Goal: Download file/media

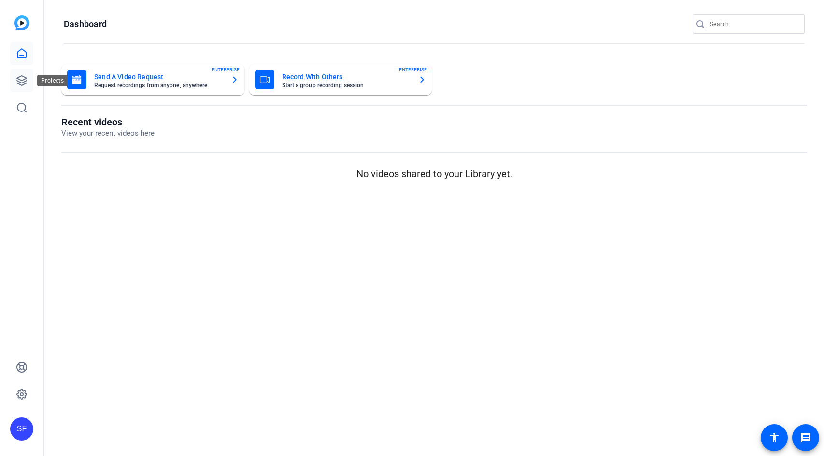
click at [25, 85] on icon at bounding box center [22, 81] width 12 height 12
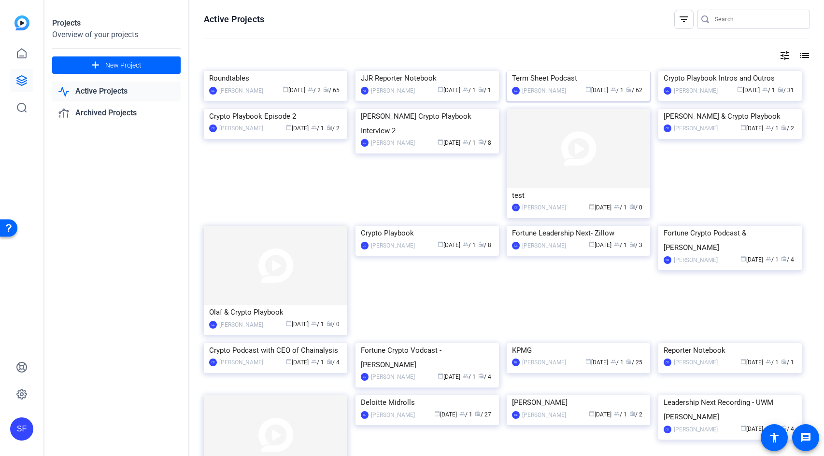
click at [540, 71] on img at bounding box center [577, 71] width 143 height 0
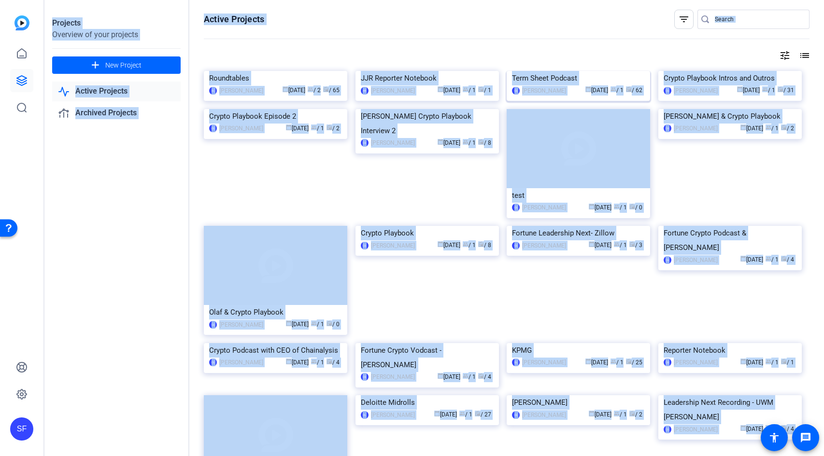
click at [540, 127] on div "Projects Overview of your projects add New Project Active Projects Archived Pro…" at bounding box center [433, 228] width 779 height 456
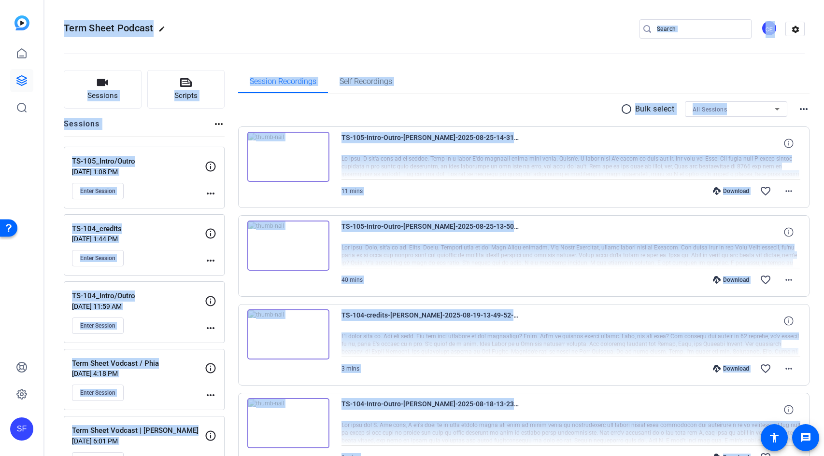
drag, startPoint x: 457, startPoint y: 76, endPoint x: 463, endPoint y: 85, distance: 11.4
click at [457, 75] on div "Session Recordings Self Recordings" at bounding box center [524, 81] width 572 height 23
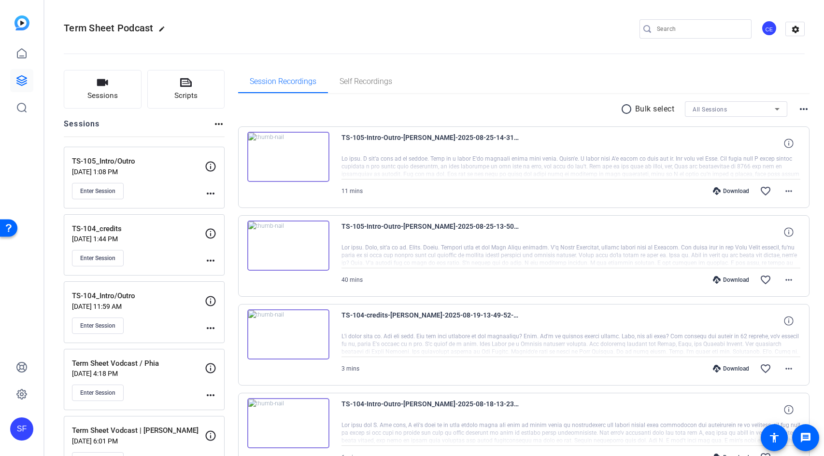
click at [721, 192] on div "Download" at bounding box center [731, 191] width 46 height 8
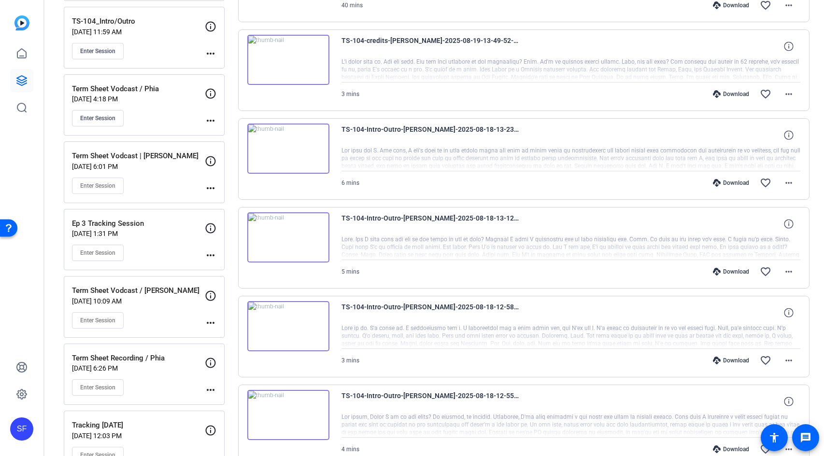
scroll to position [443, 0]
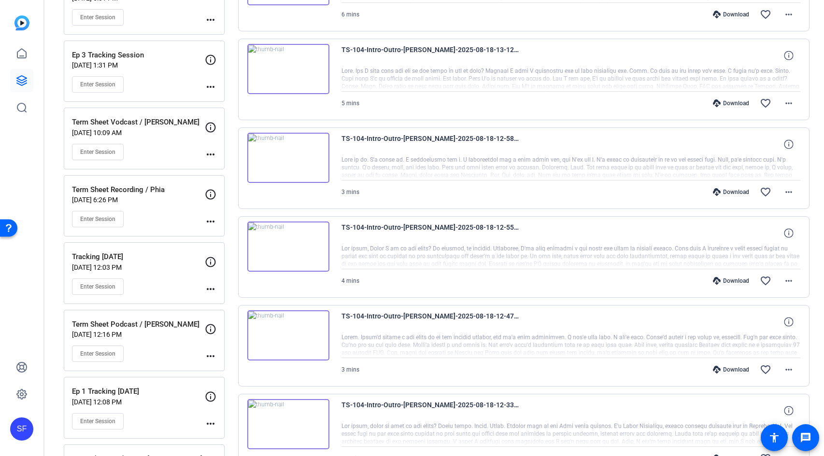
click at [729, 193] on div "Download" at bounding box center [731, 192] width 46 height 8
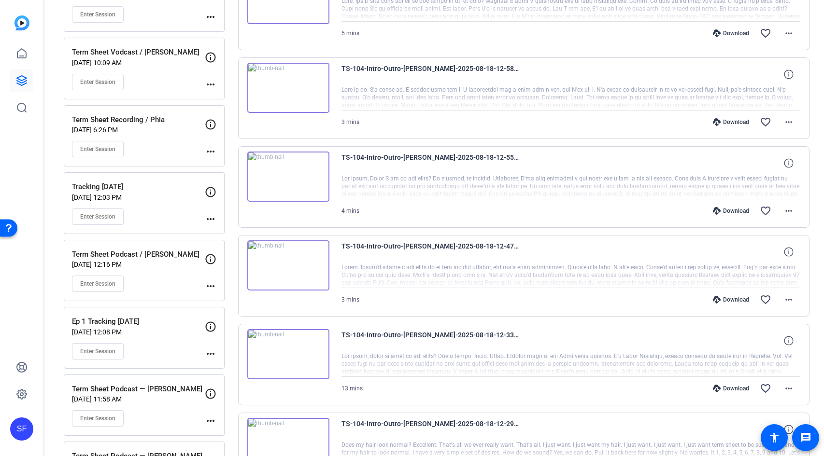
scroll to position [640, 0]
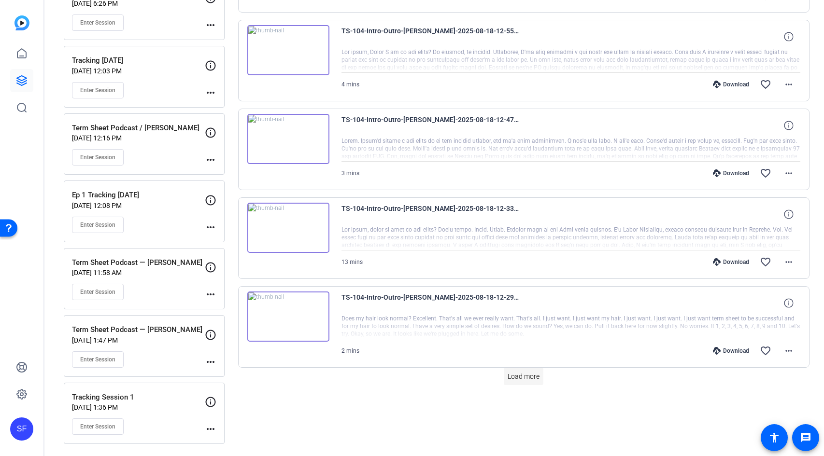
click at [530, 376] on span "Load more" at bounding box center [523, 377] width 32 height 10
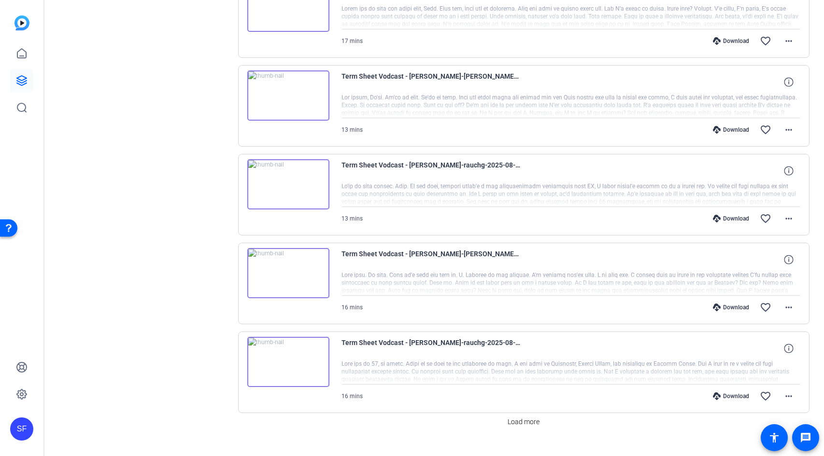
scroll to position [1500, 0]
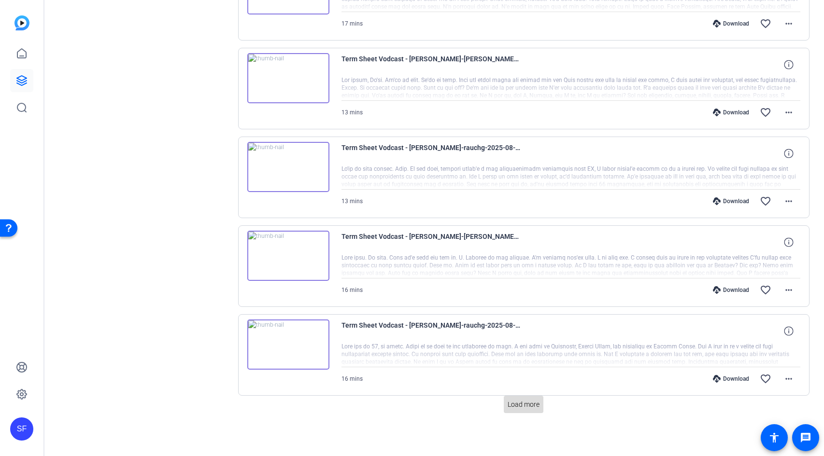
click at [529, 402] on span "Load more" at bounding box center [523, 405] width 32 height 10
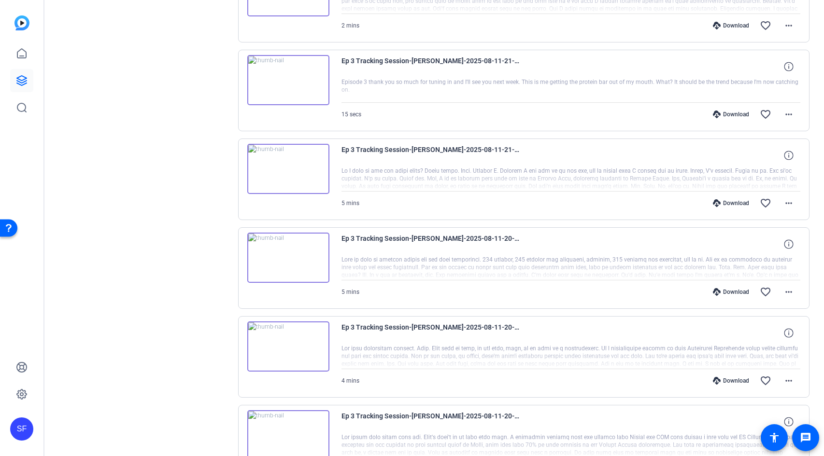
scroll to position [1943, 0]
click at [727, 293] on div "Download" at bounding box center [731, 292] width 46 height 8
click at [785, 380] on mat-icon "more_horiz" at bounding box center [789, 381] width 12 height 12
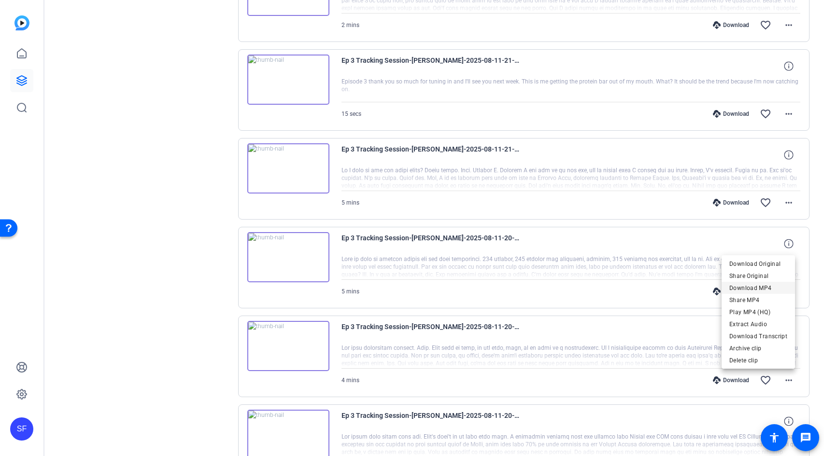
click at [765, 291] on span "Download MP4" at bounding box center [758, 288] width 58 height 12
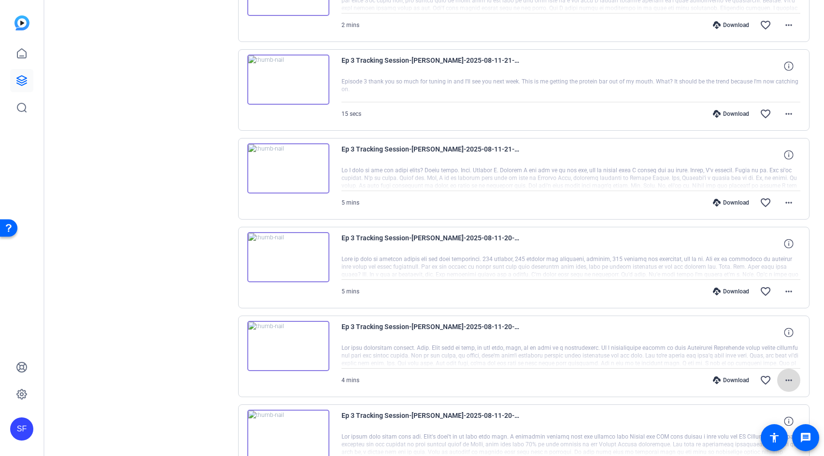
click at [784, 380] on mat-icon "more_horiz" at bounding box center [789, 381] width 12 height 12
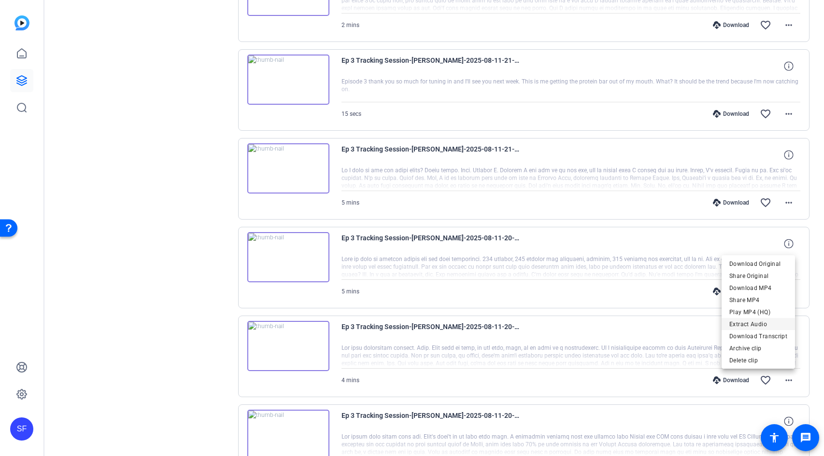
click at [774, 327] on span "Extract Audio" at bounding box center [758, 325] width 58 height 12
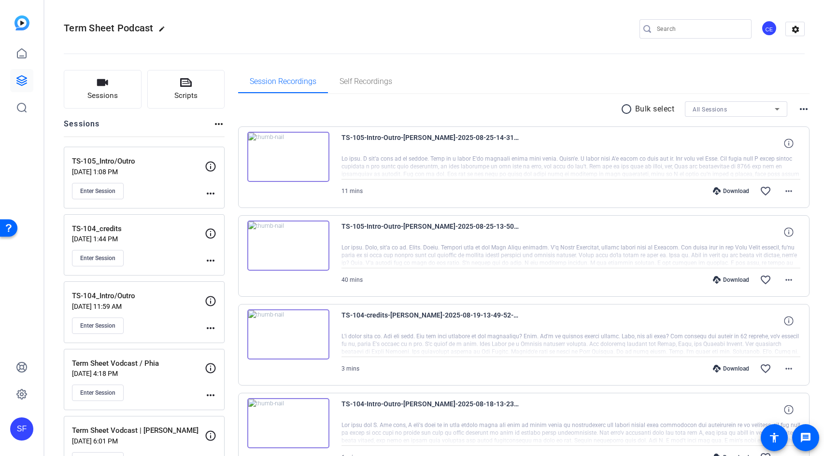
scroll to position [9, 0]
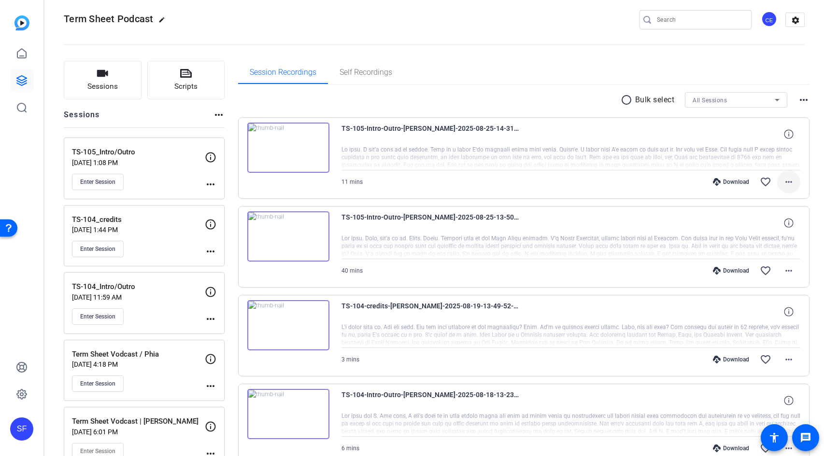
click at [784, 181] on mat-icon "more_horiz" at bounding box center [789, 182] width 12 height 12
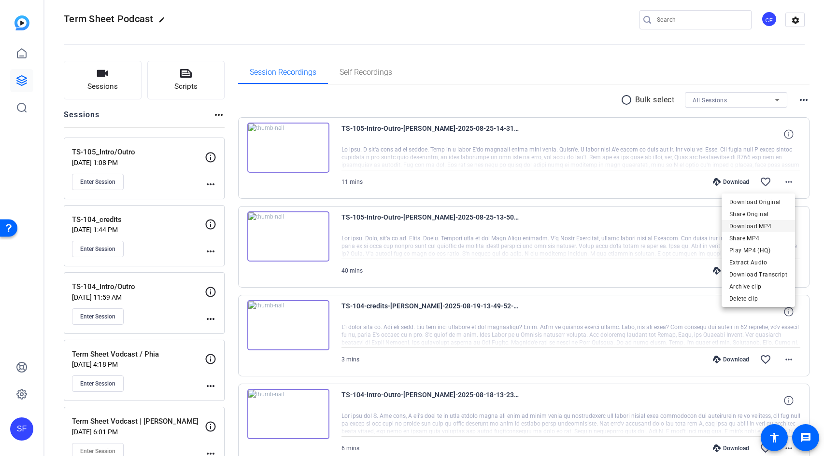
click at [774, 228] on span "Download MP4" at bounding box center [758, 227] width 58 height 12
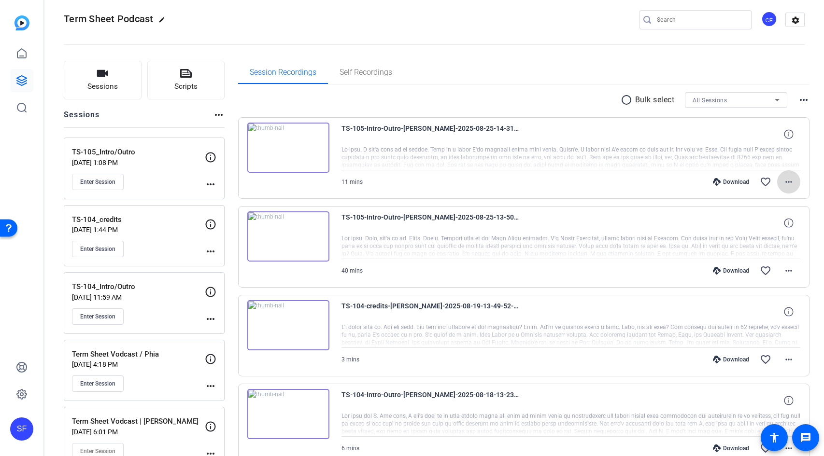
click at [783, 184] on mat-icon "more_horiz" at bounding box center [789, 182] width 12 height 12
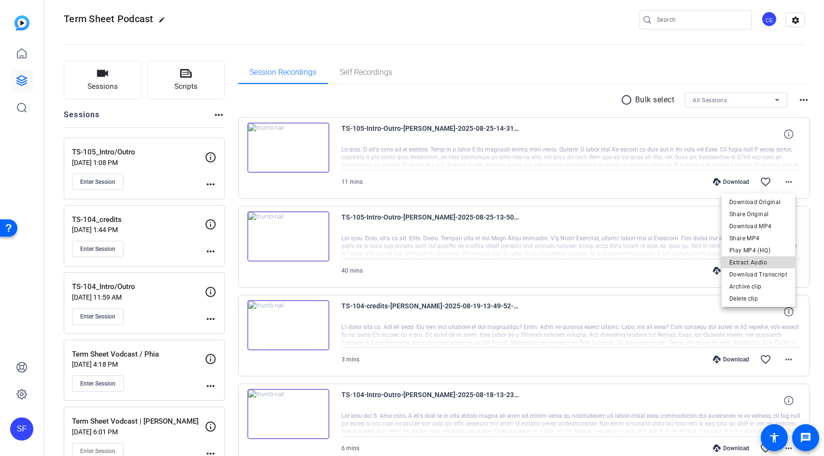
click at [772, 265] on span "Extract Audio" at bounding box center [758, 263] width 58 height 12
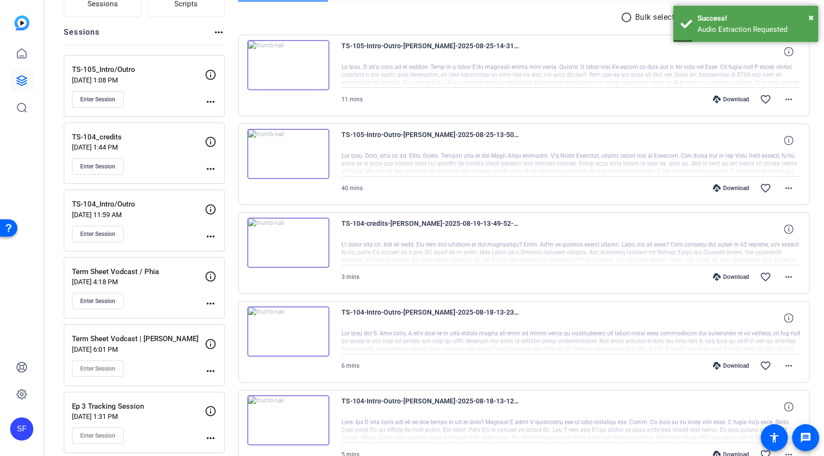
scroll to position [98, 0]
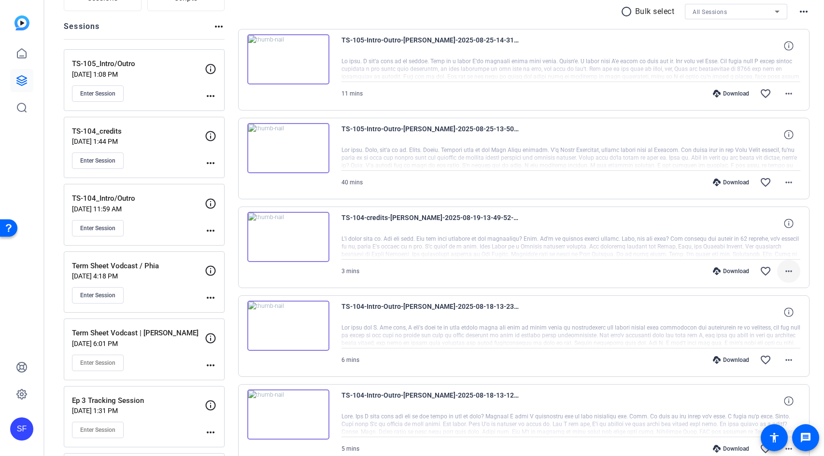
click at [783, 272] on mat-icon "more_horiz" at bounding box center [789, 272] width 12 height 12
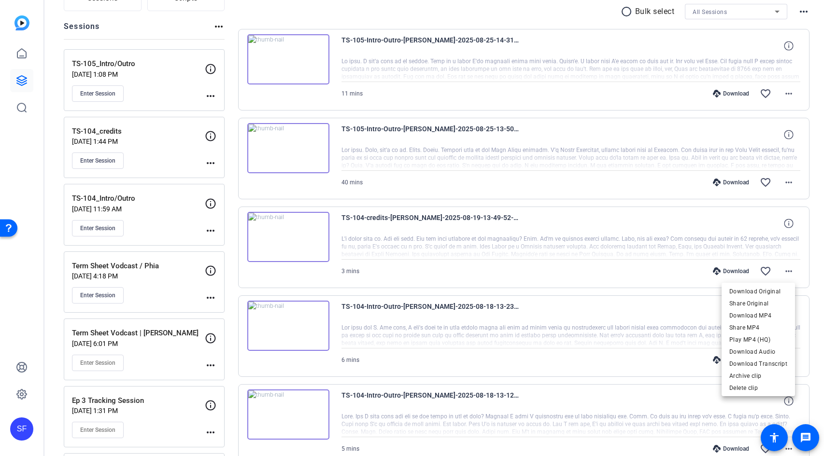
click at [761, 315] on span "Download MP4" at bounding box center [758, 316] width 58 height 12
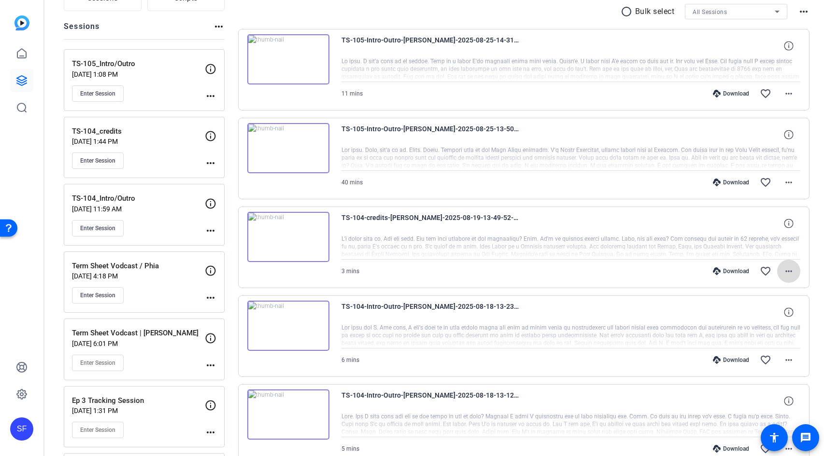
click at [783, 273] on mat-icon "more_horiz" at bounding box center [789, 272] width 12 height 12
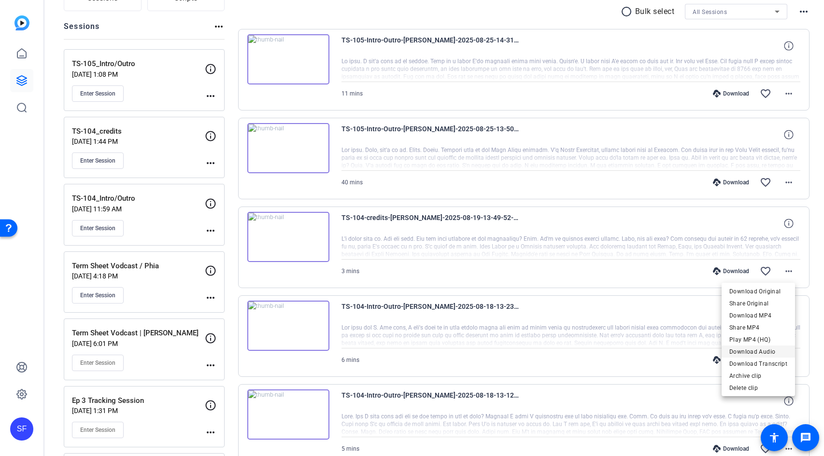
click at [777, 351] on span "Download Audio" at bounding box center [758, 352] width 58 height 12
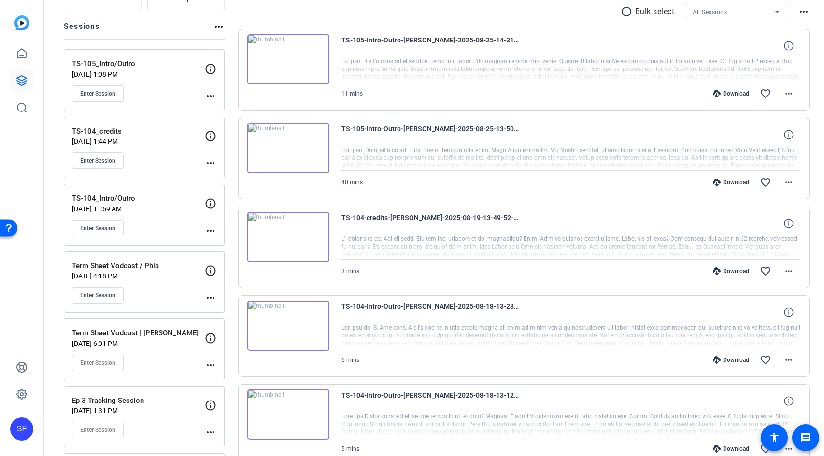
click at [494, 162] on div at bounding box center [570, 158] width 459 height 24
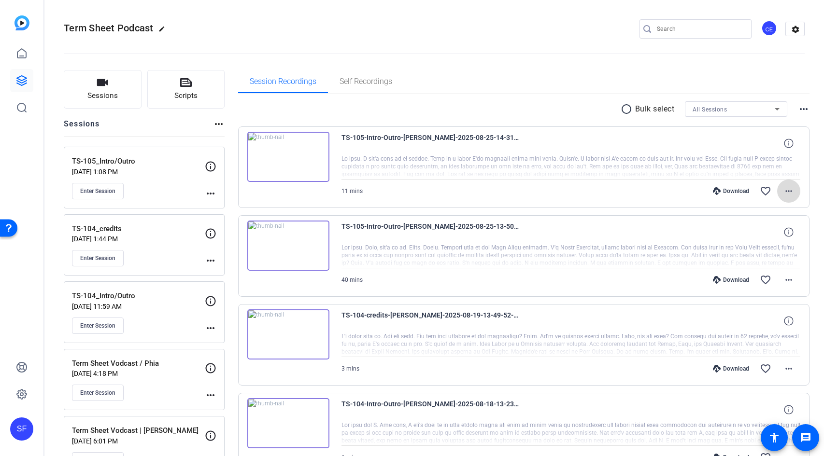
click at [783, 193] on mat-icon "more_horiz" at bounding box center [789, 191] width 12 height 12
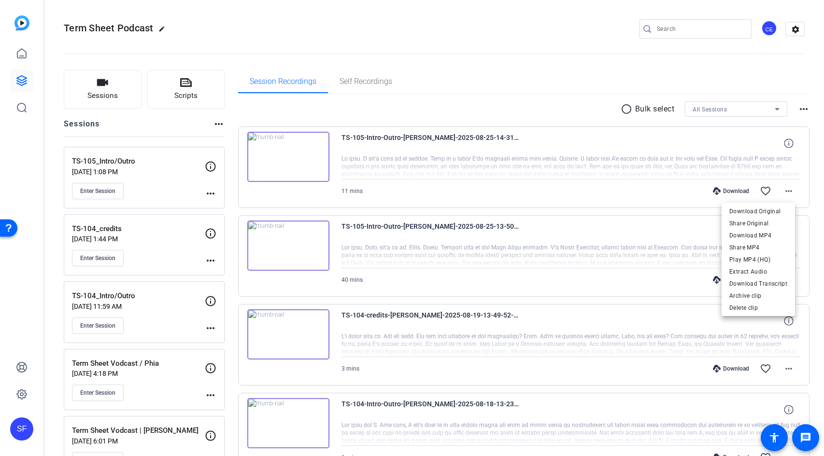
click at [811, 295] on div at bounding box center [412, 228] width 824 height 456
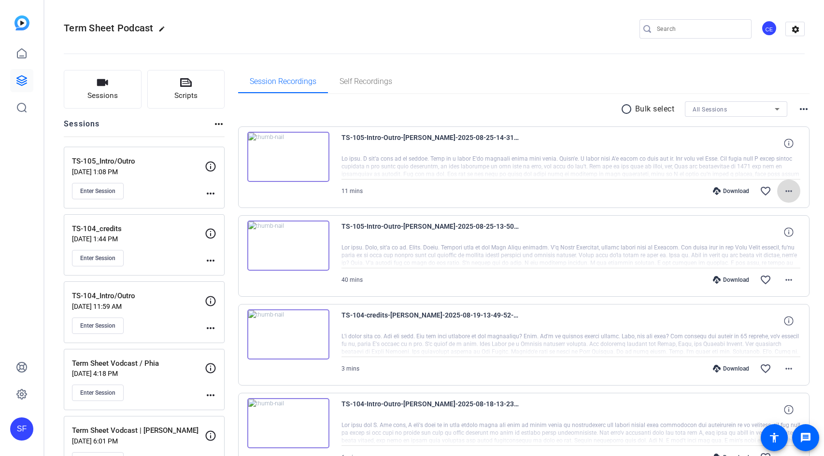
click at [783, 192] on mat-icon "more_horiz" at bounding box center [789, 191] width 12 height 12
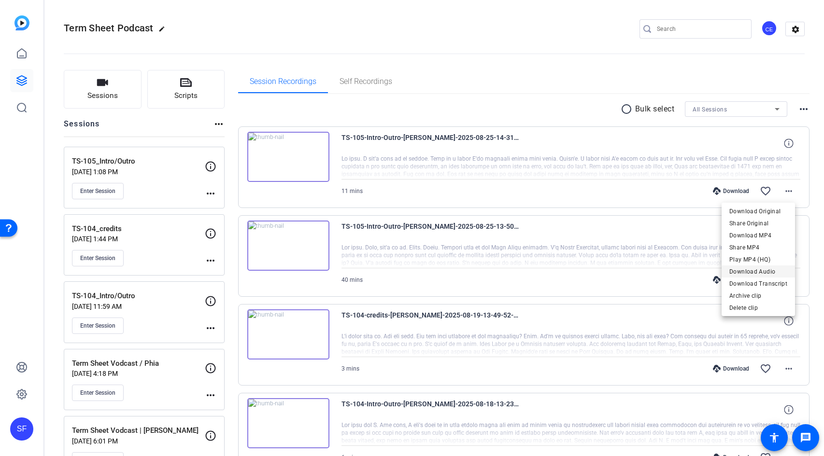
click at [776, 272] on span "Download Audio" at bounding box center [758, 272] width 58 height 12
